Goal: Complete application form: Complete application form

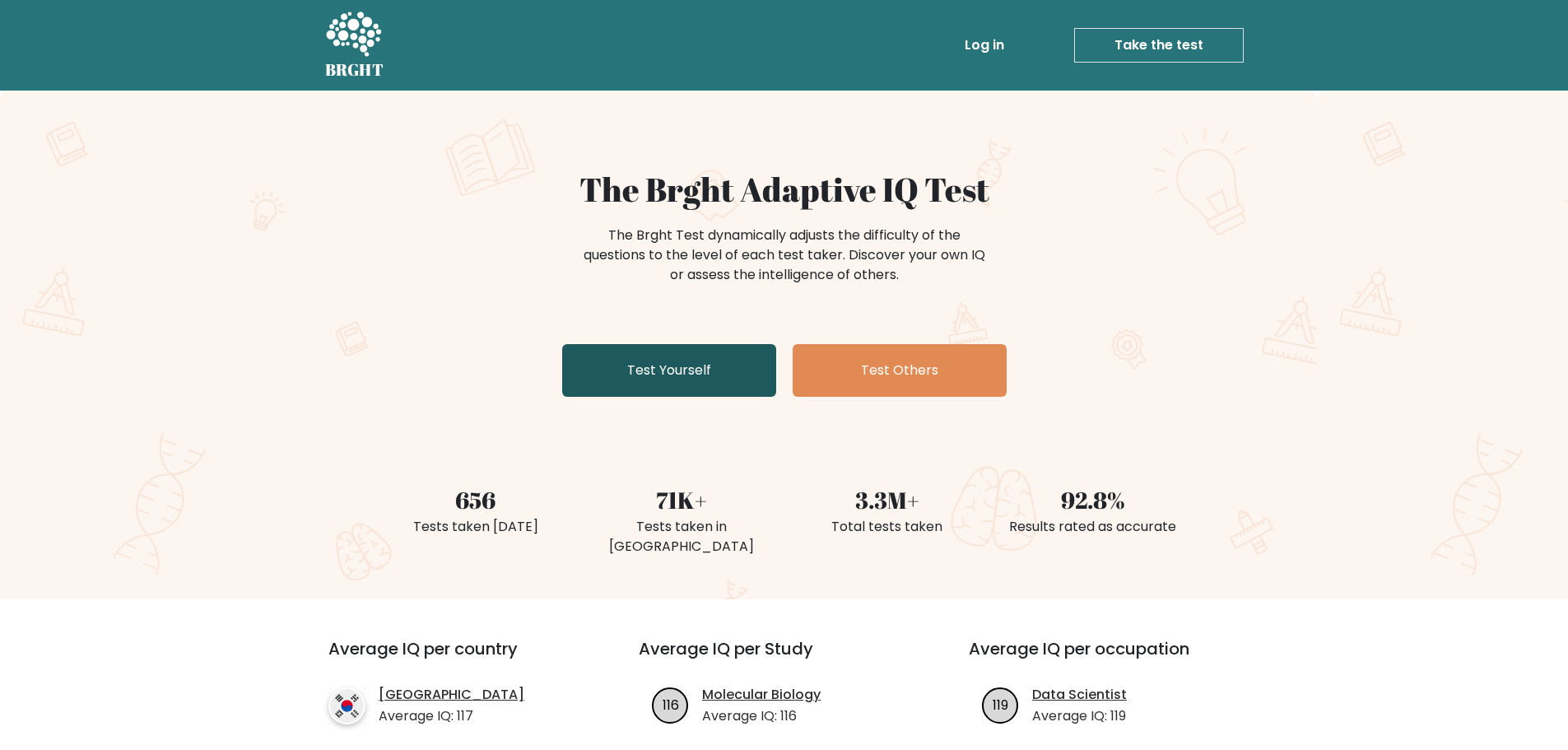
click at [635, 387] on link "Test Yourself" at bounding box center [669, 370] width 214 height 52
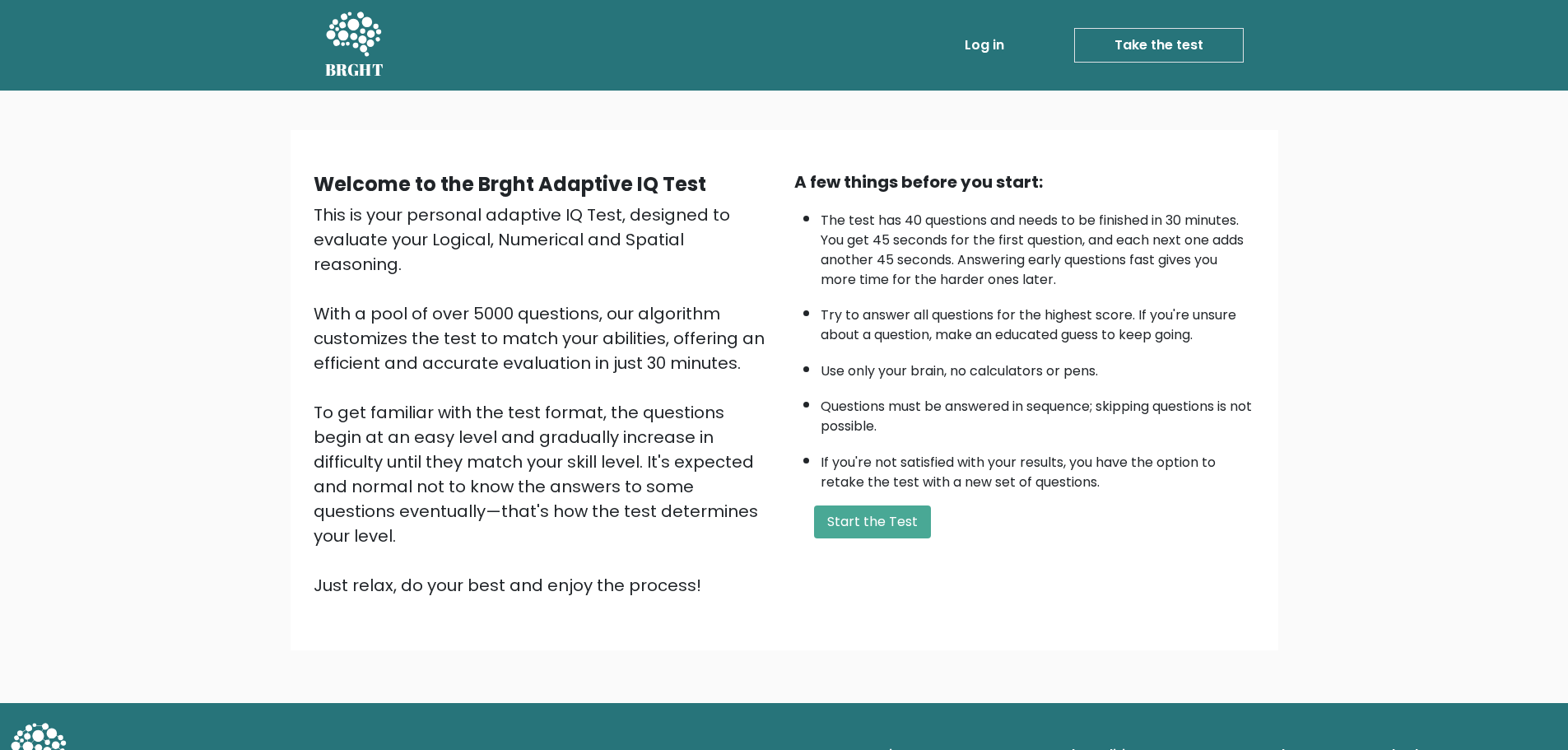
click at [873, 542] on div "A few things before you start: The test has 40 questions and needs to be finish…" at bounding box center [1025, 384] width 481 height 428
click at [879, 532] on button "Start the Test" at bounding box center [873, 522] width 117 height 33
click at [904, 514] on button "Start the Test" at bounding box center [873, 522] width 117 height 33
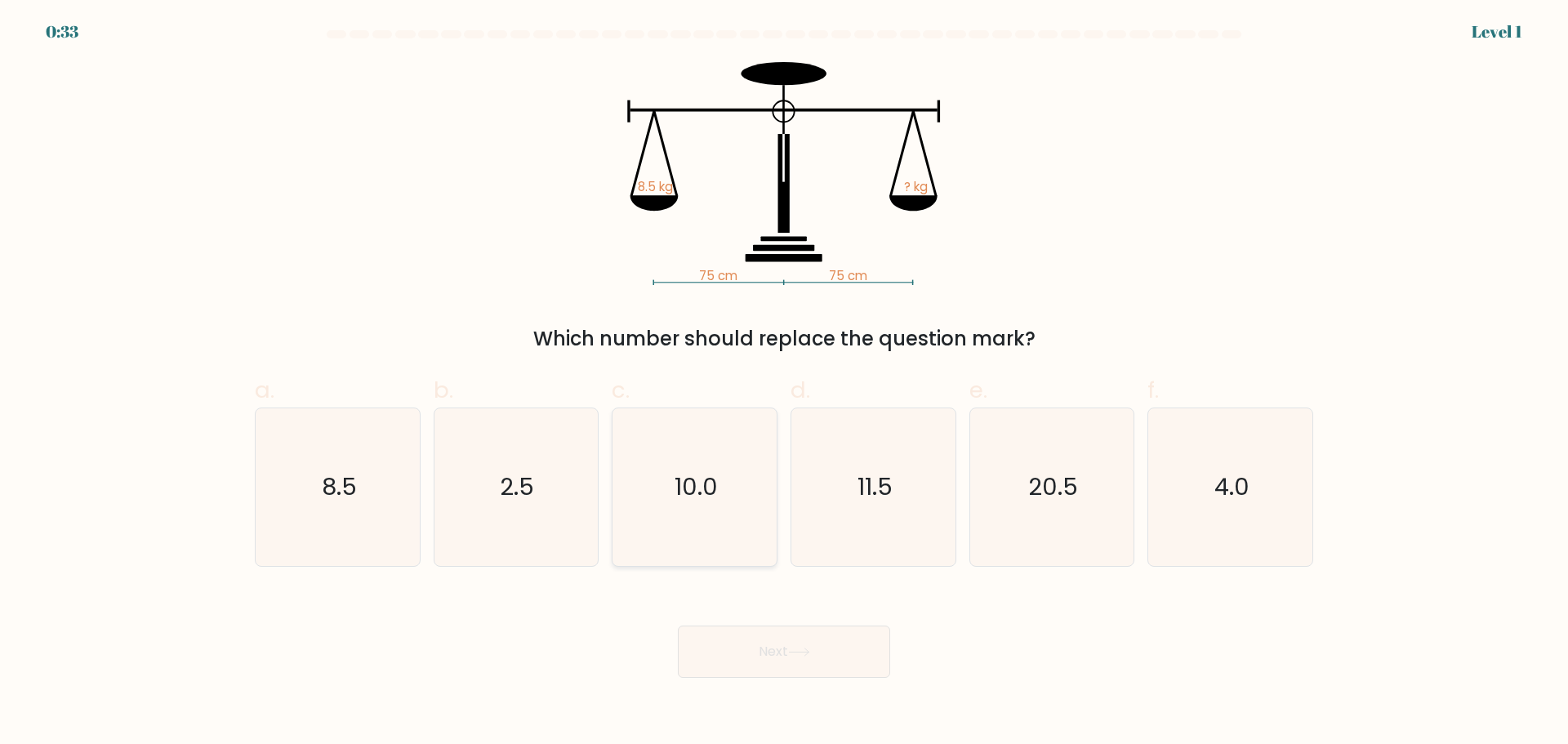
click at [630, 513] on icon "10.0" at bounding box center [694, 487] width 157 height 157
click at [784, 383] on input "c. 10.0" at bounding box center [784, 377] width 1 height 10
radio input "true"
click at [825, 667] on button "Next" at bounding box center [783, 651] width 212 height 52
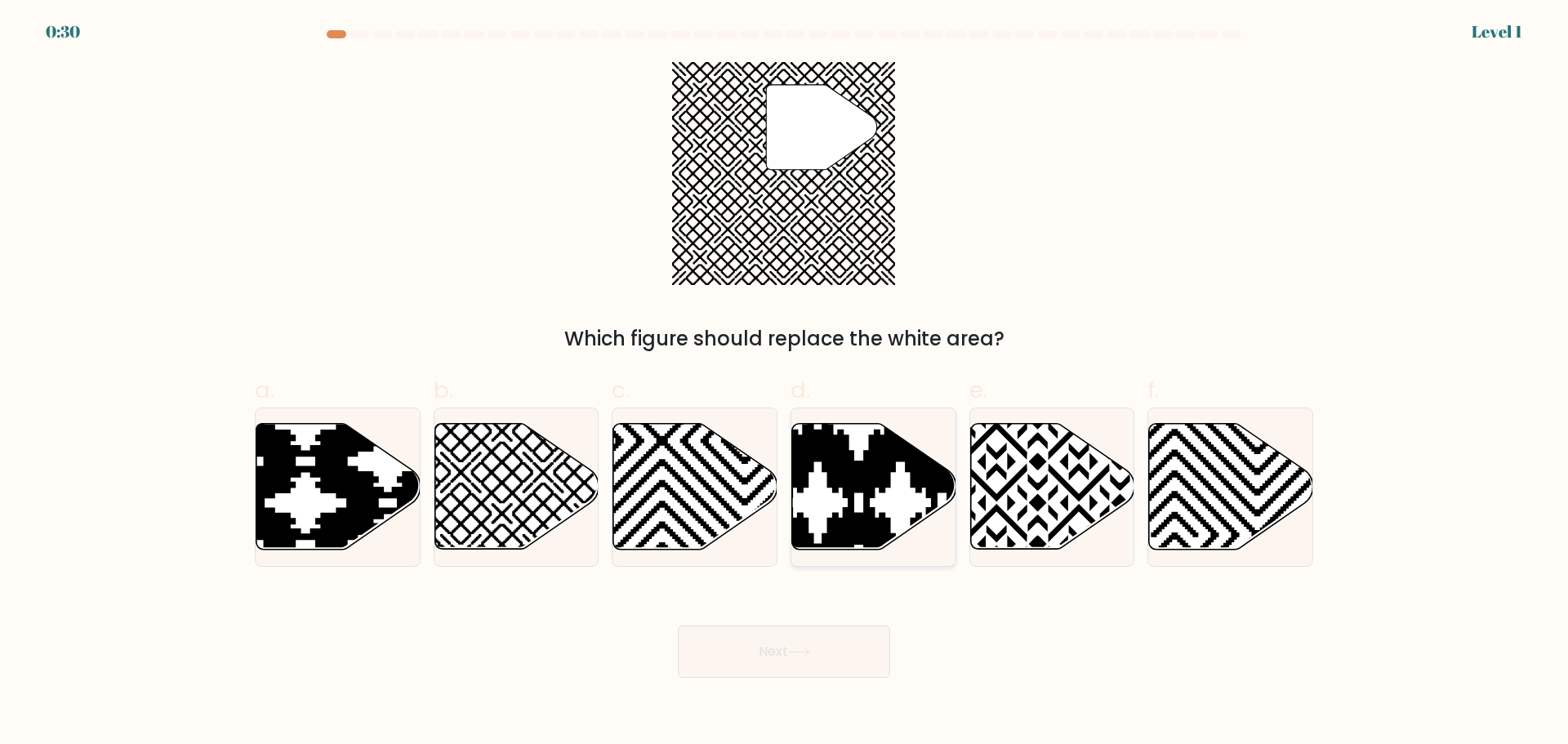
click at [850, 474] on icon at bounding box center [817, 420] width 330 height 330
click at [785, 383] on input "d." at bounding box center [784, 377] width 1 height 10
radio input "true"
click at [804, 666] on button "Next" at bounding box center [783, 651] width 212 height 52
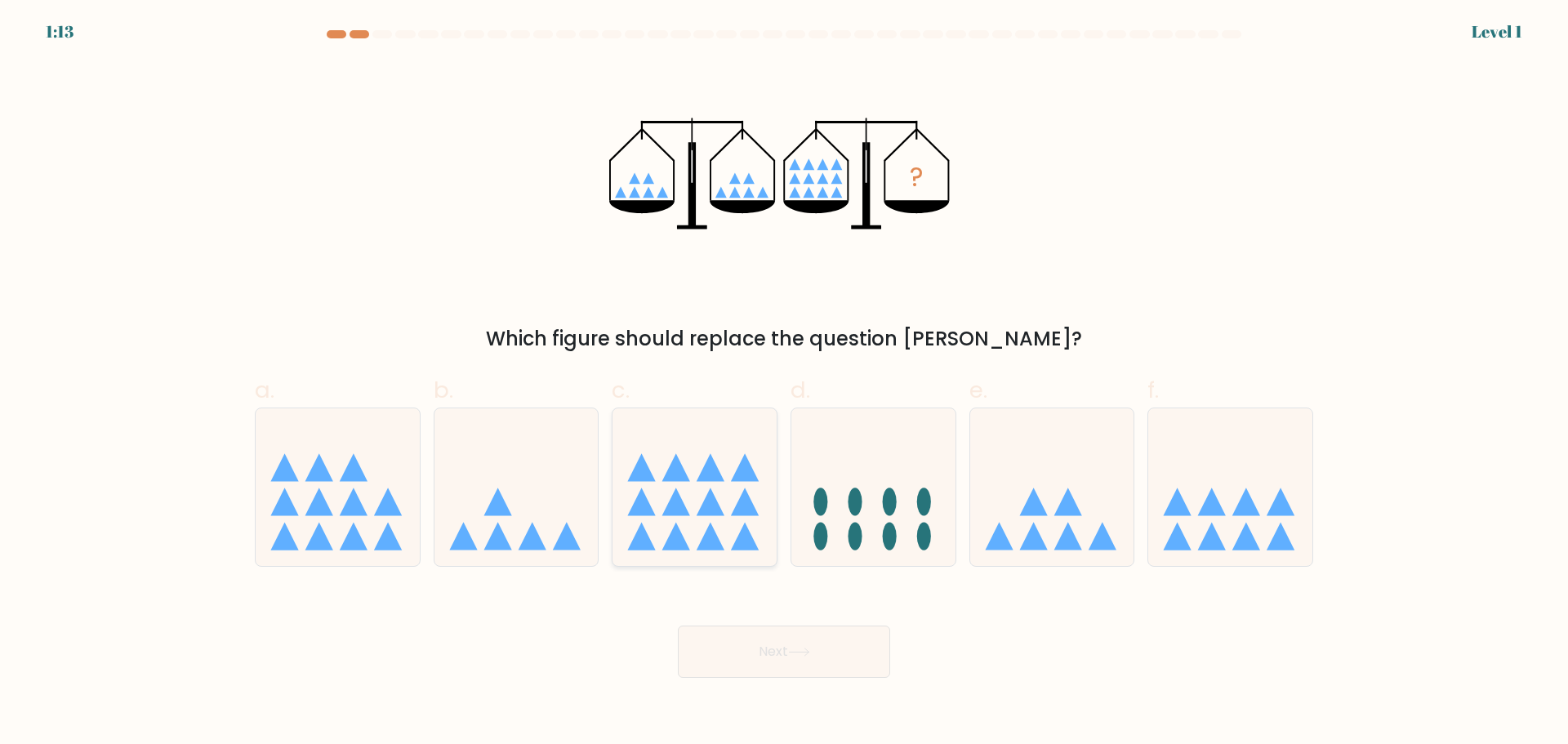
click at [680, 478] on icon at bounding box center [676, 466] width 28 height 28
click at [784, 383] on input "c." at bounding box center [784, 377] width 1 height 10
radio input "true"
click at [715, 650] on button "Next" at bounding box center [783, 651] width 212 height 52
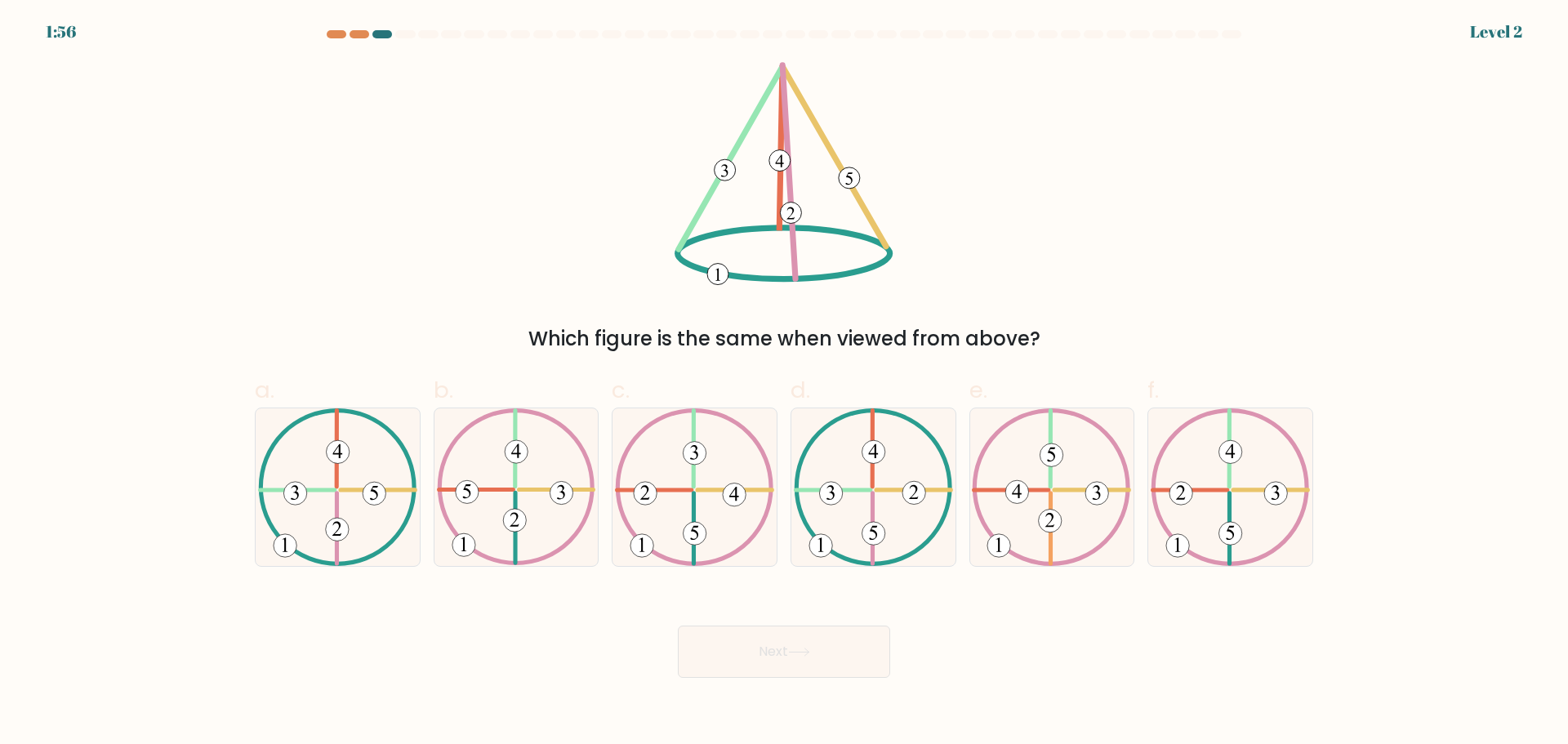
click at [886, 507] on icon at bounding box center [873, 487] width 159 height 157
click at [785, 383] on input "d." at bounding box center [784, 377] width 1 height 10
radio input "true"
click at [866, 644] on button "Next" at bounding box center [783, 651] width 212 height 52
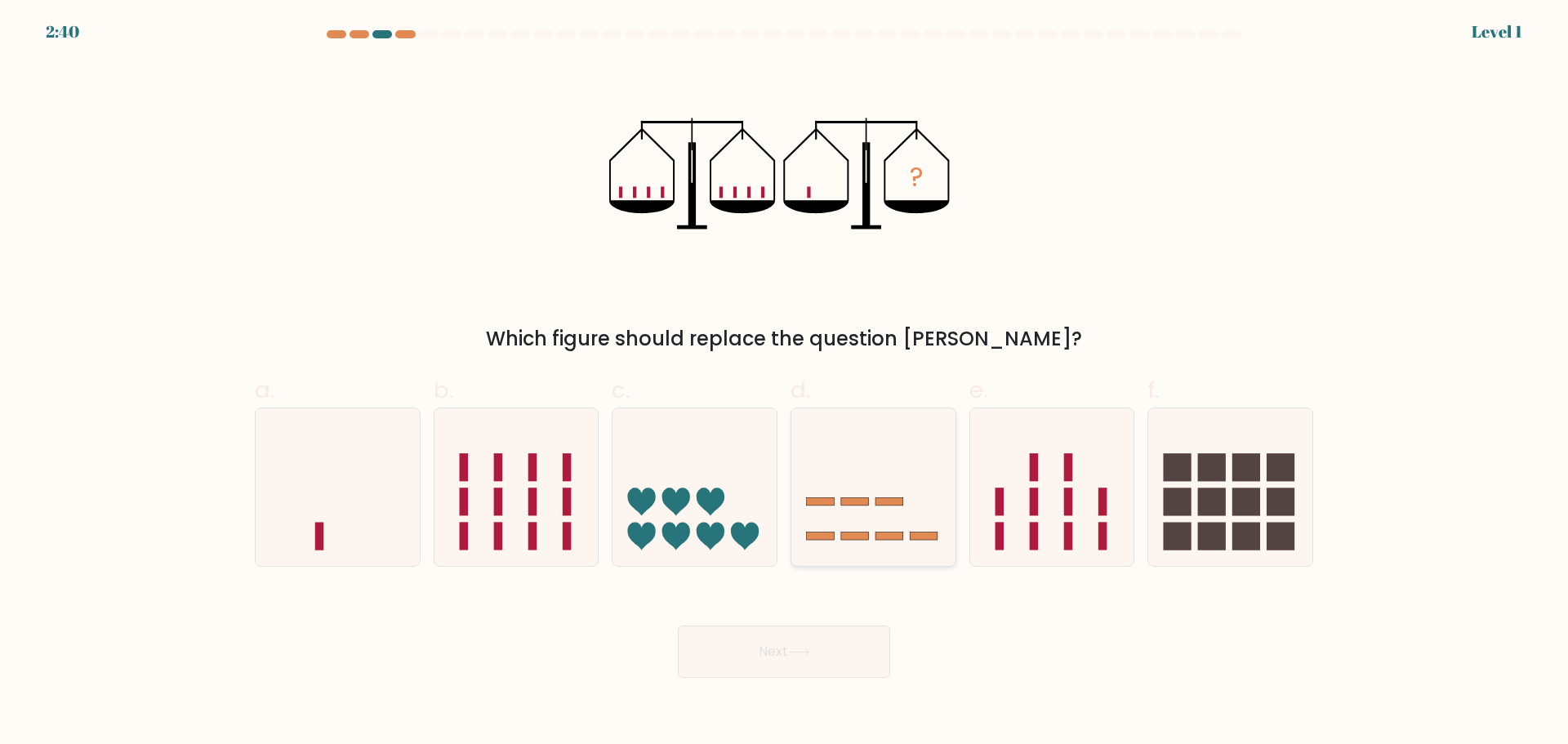
click at [878, 528] on icon at bounding box center [873, 486] width 164 height 135
click at [785, 383] on input "d." at bounding box center [784, 377] width 1 height 10
radio input "true"
click at [837, 651] on button "Next" at bounding box center [783, 651] width 212 height 52
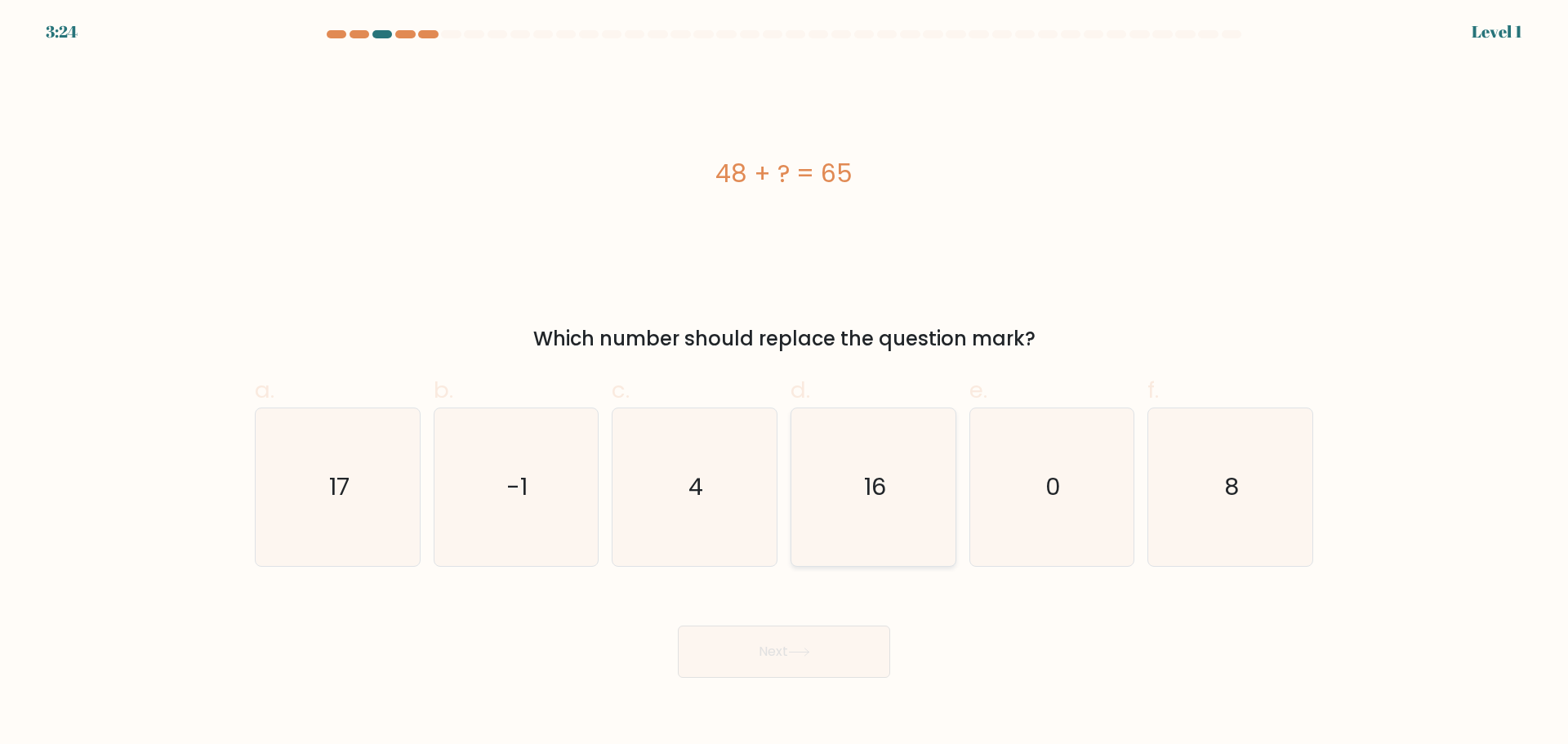
drag, startPoint x: 851, startPoint y: 513, endPoint x: 840, endPoint y: 532, distance: 22.0
click at [847, 516] on icon "16" at bounding box center [873, 487] width 157 height 157
click at [785, 383] on input "d. 16" at bounding box center [784, 377] width 1 height 10
radio input "true"
click at [797, 662] on button "Next" at bounding box center [783, 651] width 212 height 52
